Goal: Navigation & Orientation: Find specific page/section

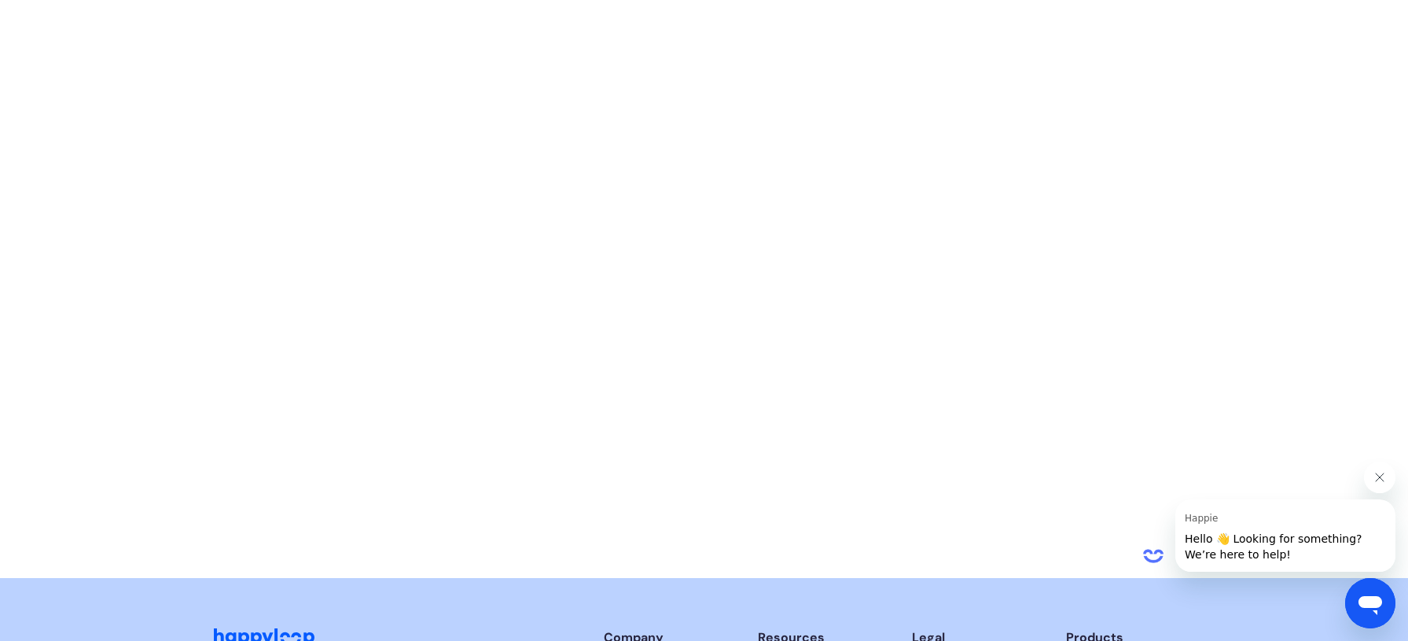
scroll to position [3903, 0]
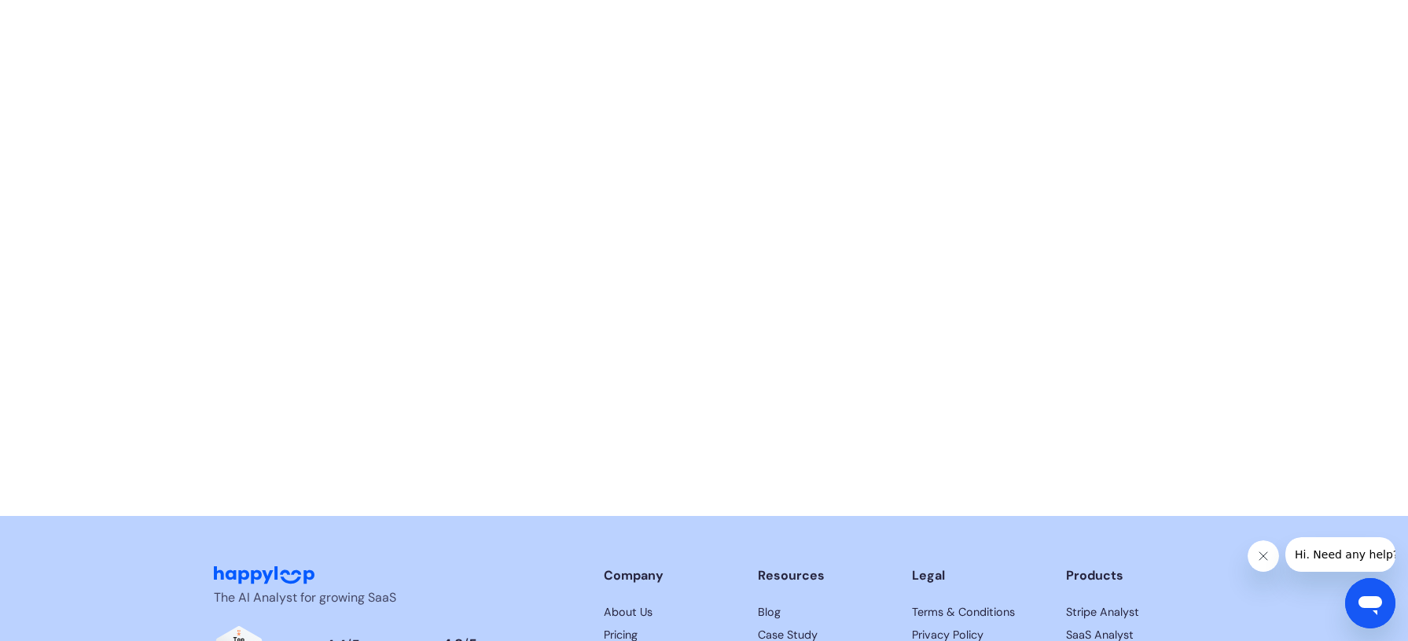
scroll to position [3919, 0]
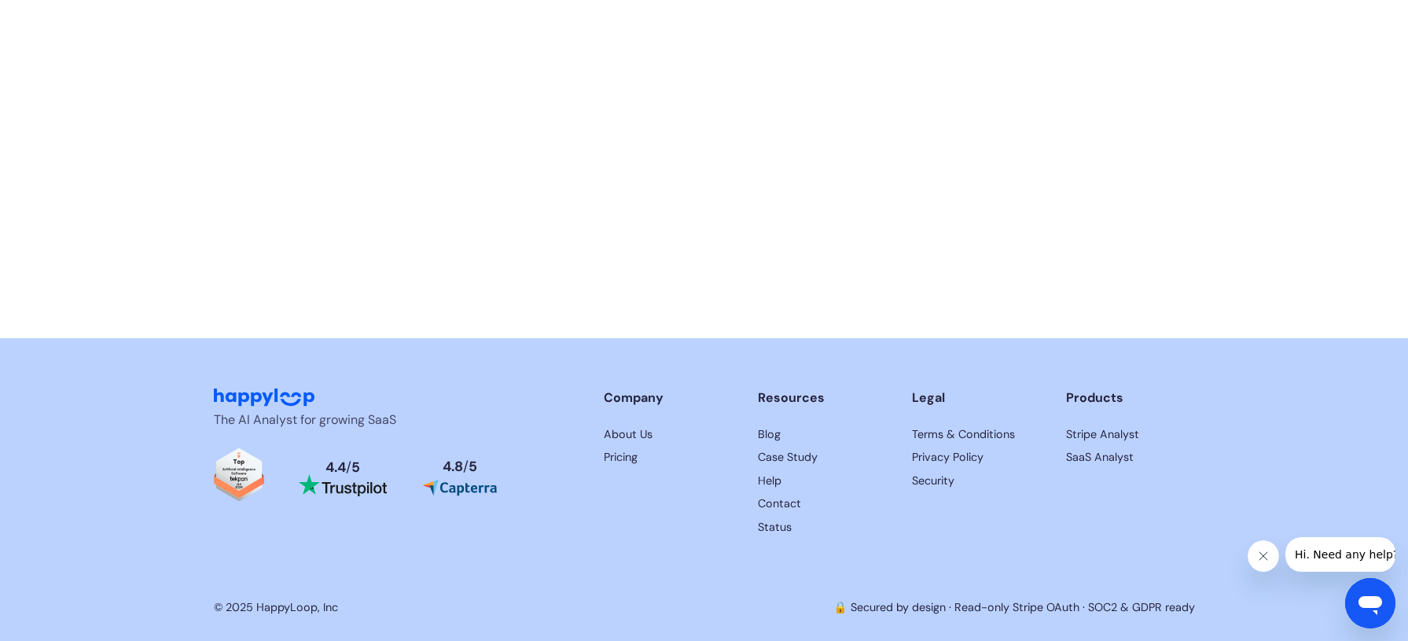
click at [639, 436] on link "About Us" at bounding box center [668, 434] width 129 height 17
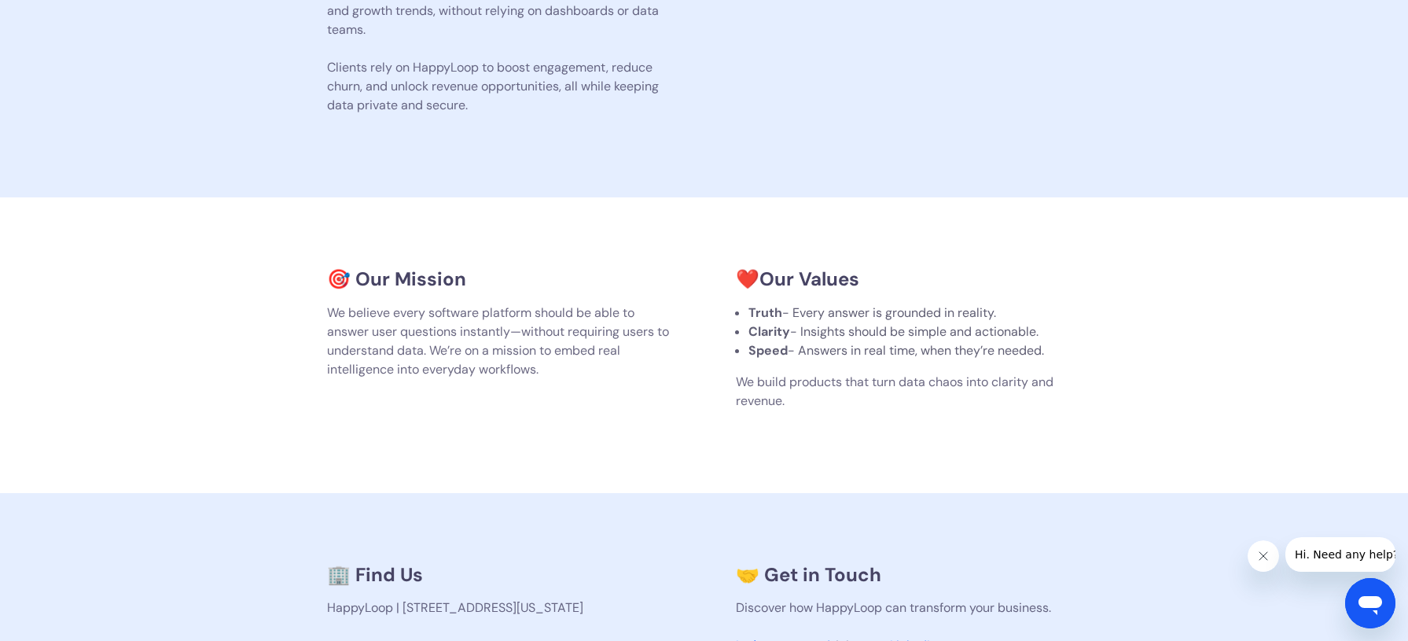
scroll to position [1150, 0]
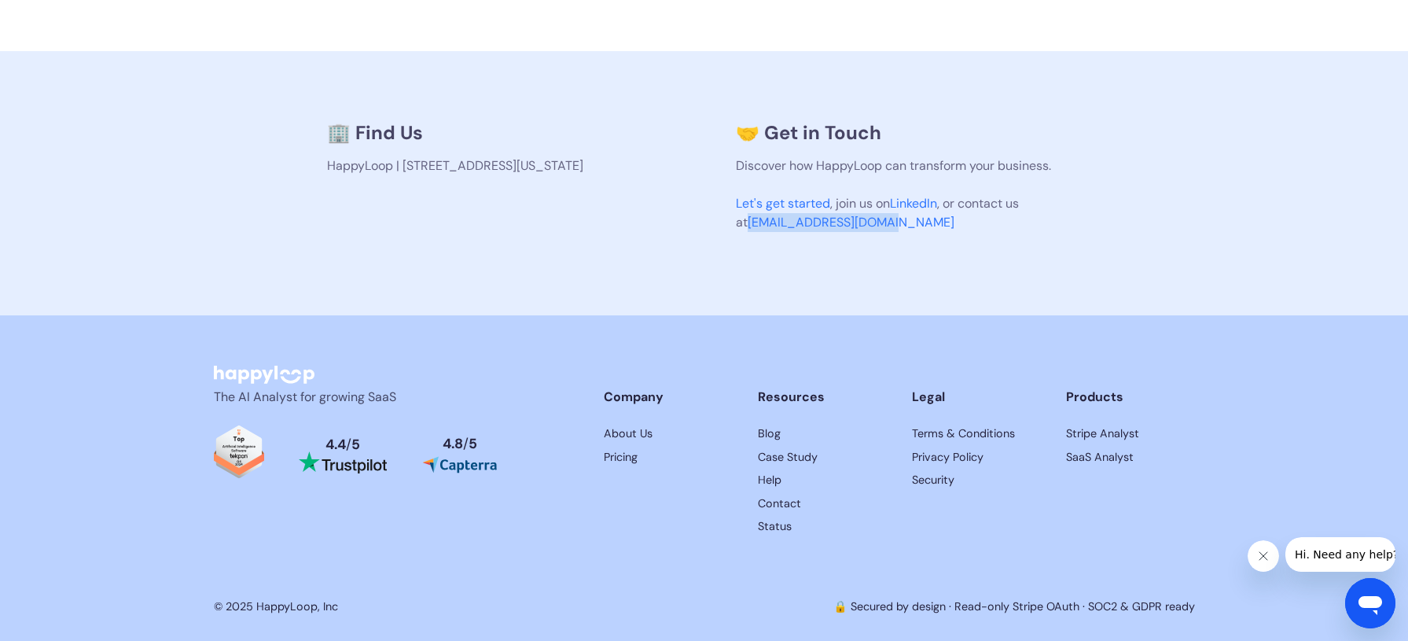
drag, startPoint x: 944, startPoint y: 228, endPoint x: 738, endPoint y: 231, distance: 206.8
click at [738, 231] on p "Discover how HappyLoop can transform your business. Let's get started , join us…" at bounding box center [909, 193] width 346 height 75
copy link "support@happyloop.com"
click at [937, 431] on link "Terms & Conditions" at bounding box center [976, 433] width 129 height 17
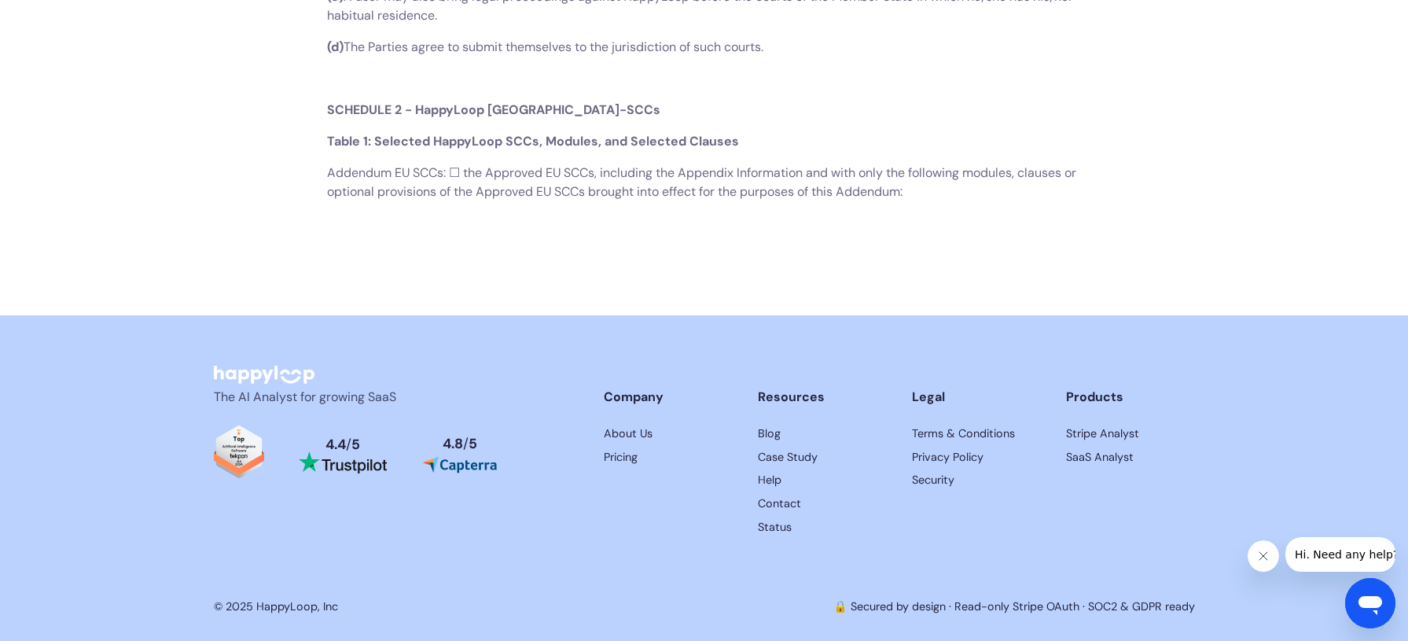
scroll to position [23004, 0]
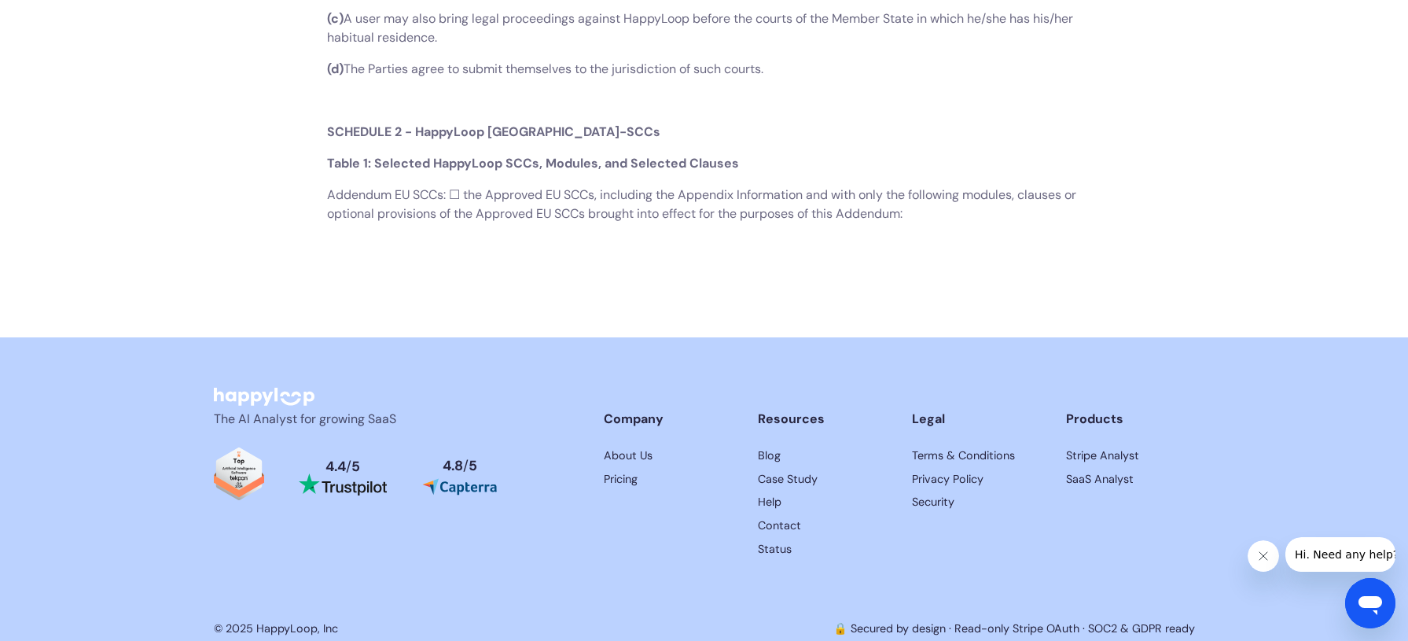
click at [615, 465] on link "About Us" at bounding box center [668, 455] width 129 height 17
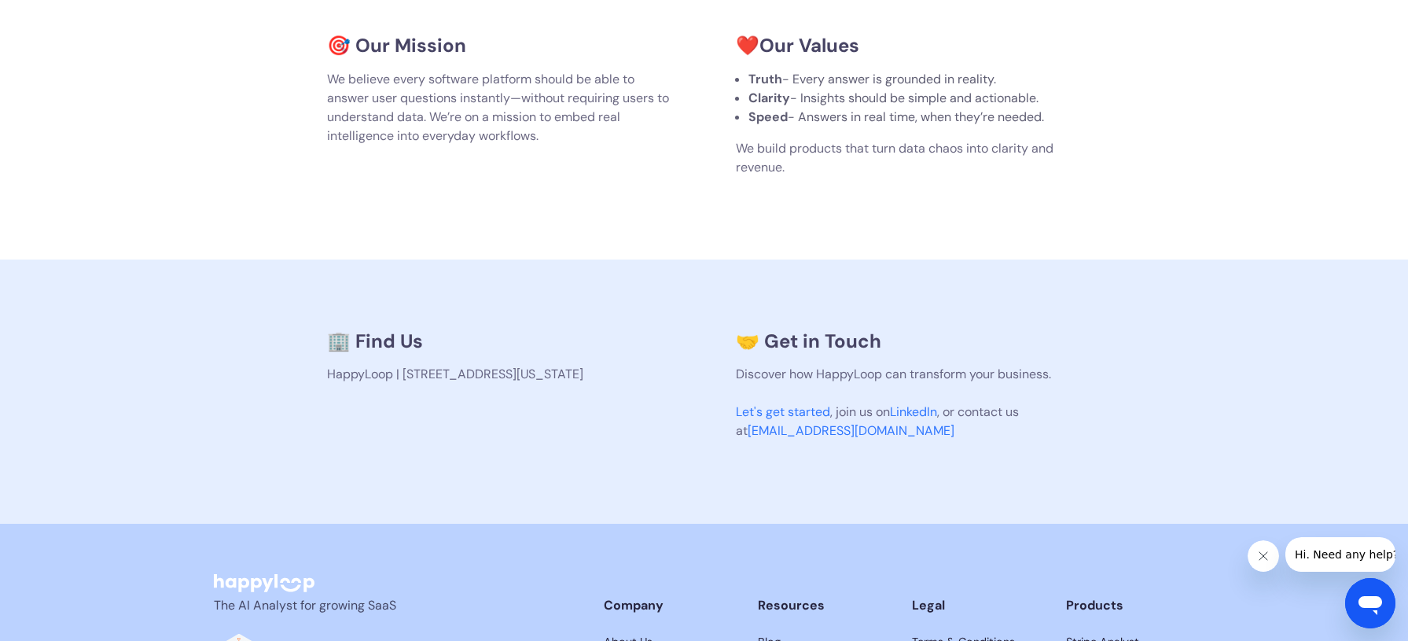
click at [918, 408] on link "LinkedIn" at bounding box center [913, 411] width 47 height 17
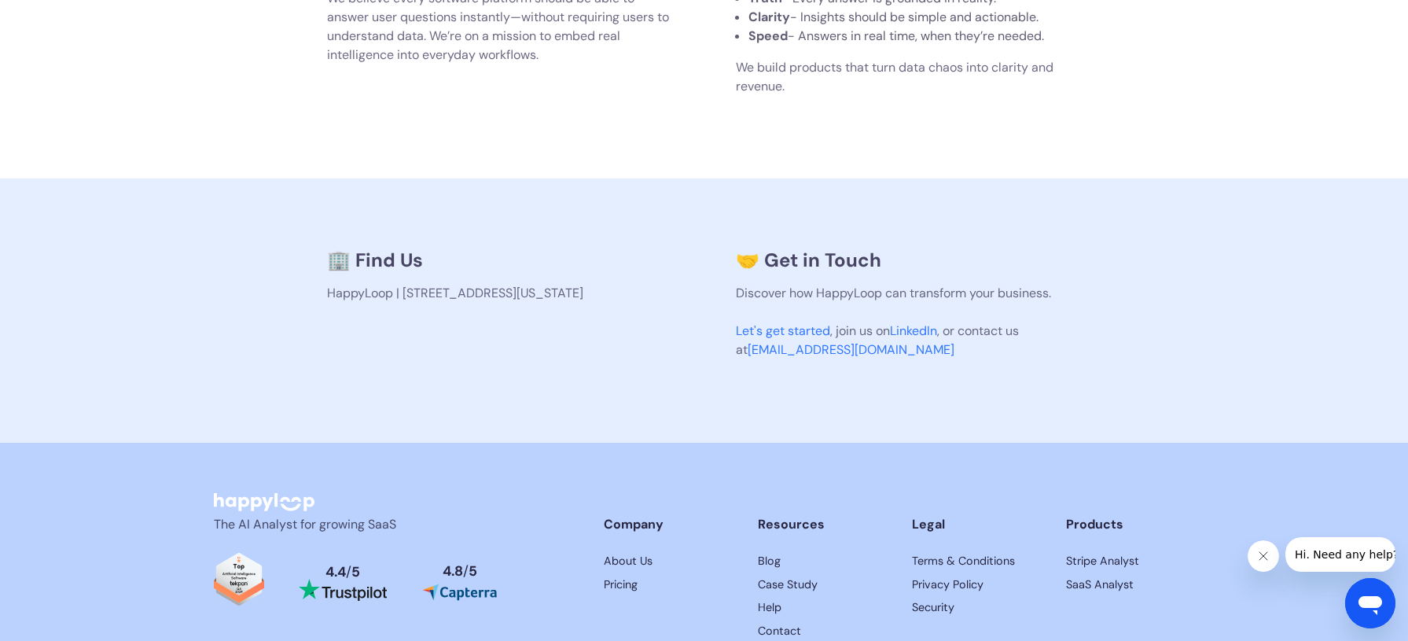
click at [809, 331] on link "Let's get started" at bounding box center [783, 330] width 94 height 17
